Goal: Task Accomplishment & Management: Manage account settings

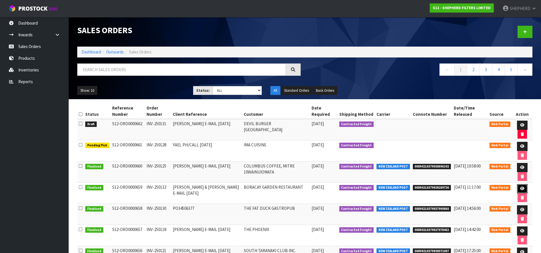
click at [521, 188] on icon at bounding box center [523, 189] width 4 height 4
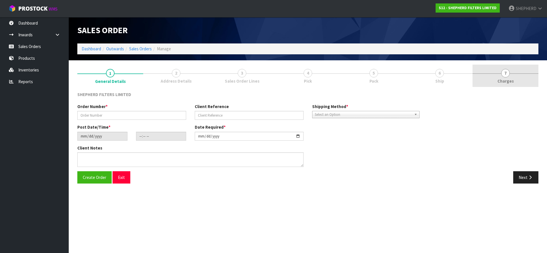
type input "INV-250132"
type input "[PERSON_NAME] & [PERSON_NAME] E-MAIL [DATE]"
type input "[DATE]"
type input "16:47:00.000"
type input "[DATE]"
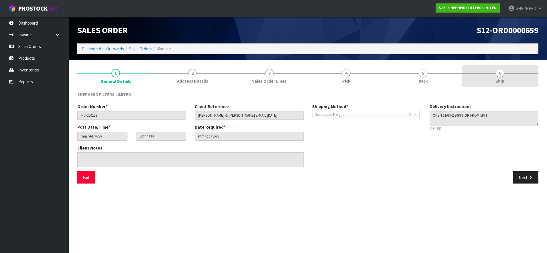
click at [498, 74] on span "6" at bounding box center [500, 73] width 9 height 9
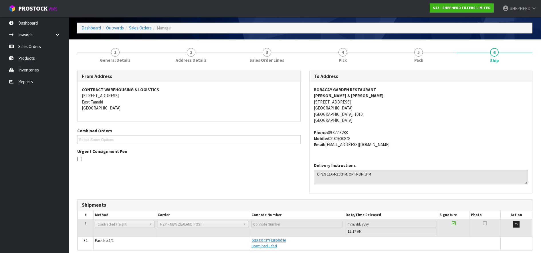
scroll to position [46, 0]
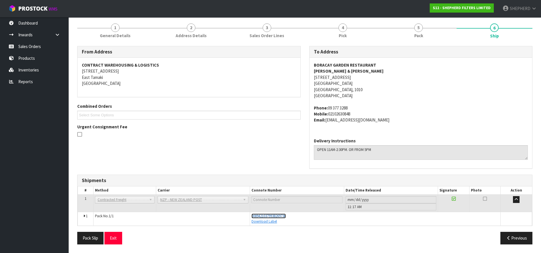
click at [272, 216] on span "00894210379938269736" at bounding box center [269, 216] width 34 height 5
click at [31, 46] on link "Sales Orders" at bounding box center [34, 47] width 69 height 12
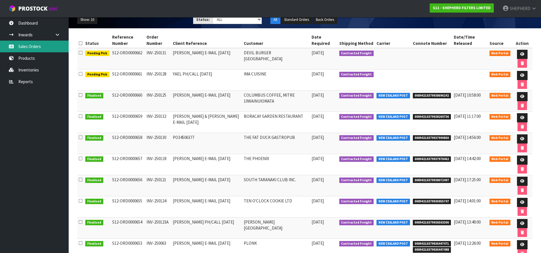
scroll to position [71, 0]
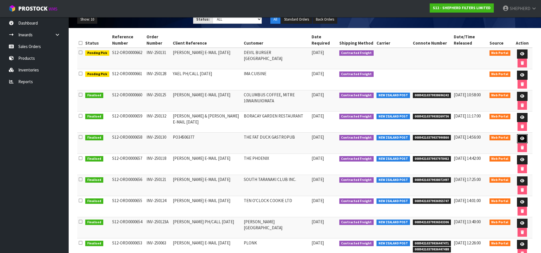
click at [524, 139] on link at bounding box center [522, 138] width 11 height 9
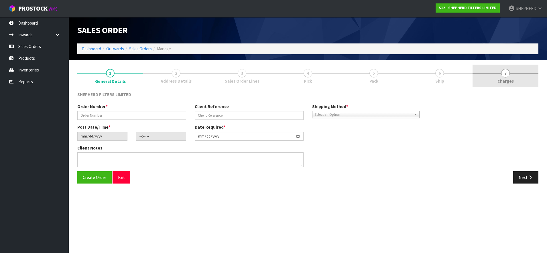
type input "INV-250130"
type input "PO34506377"
type input "[DATE]"
type input "17:13:00.000"
type input "[DATE]"
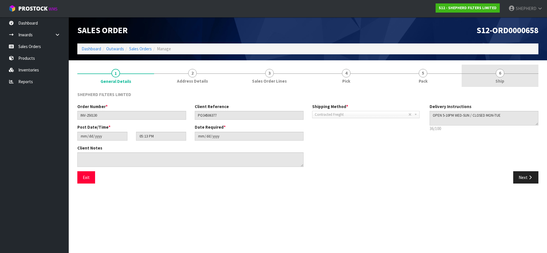
click at [501, 74] on span "6" at bounding box center [500, 73] width 9 height 9
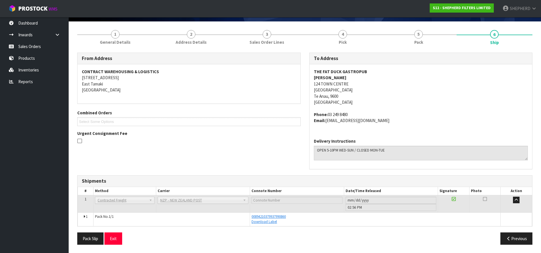
scroll to position [39, 0]
click at [282, 214] on span "00894210379937990860" at bounding box center [269, 216] width 34 height 5
click at [34, 46] on link "Sales Orders" at bounding box center [34, 47] width 69 height 12
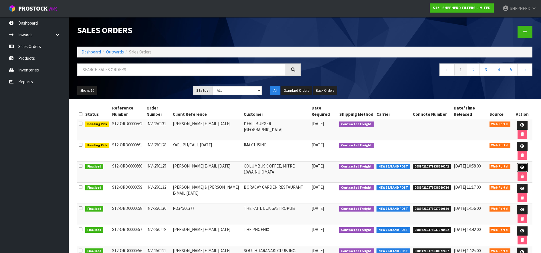
click at [521, 166] on icon at bounding box center [523, 168] width 4 height 4
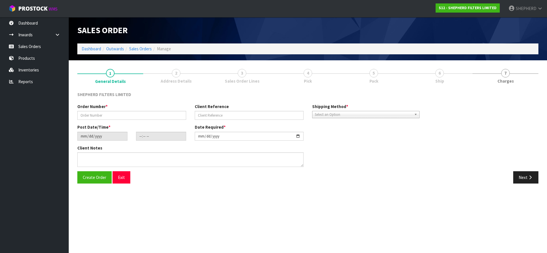
type input "INV-250125"
type input "[PERSON_NAME] E-MAIL [DATE]"
type input "[DATE]"
type input "16:53:00.000"
type input "[DATE]"
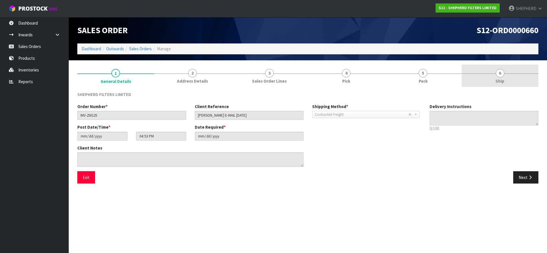
click at [502, 72] on span "6" at bounding box center [500, 73] width 9 height 9
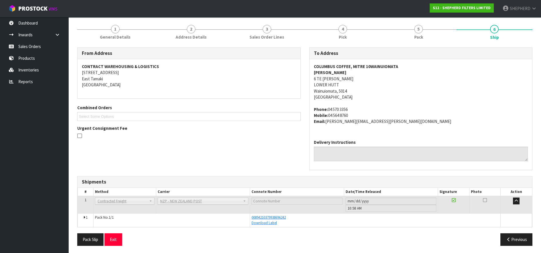
scroll to position [46, 0]
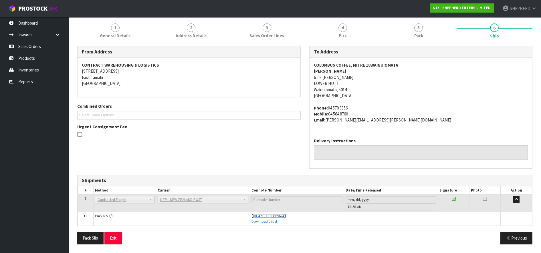
click at [283, 217] on span "00894210379938696242" at bounding box center [269, 216] width 34 height 5
